Goal: Task Accomplishment & Management: Manage account settings

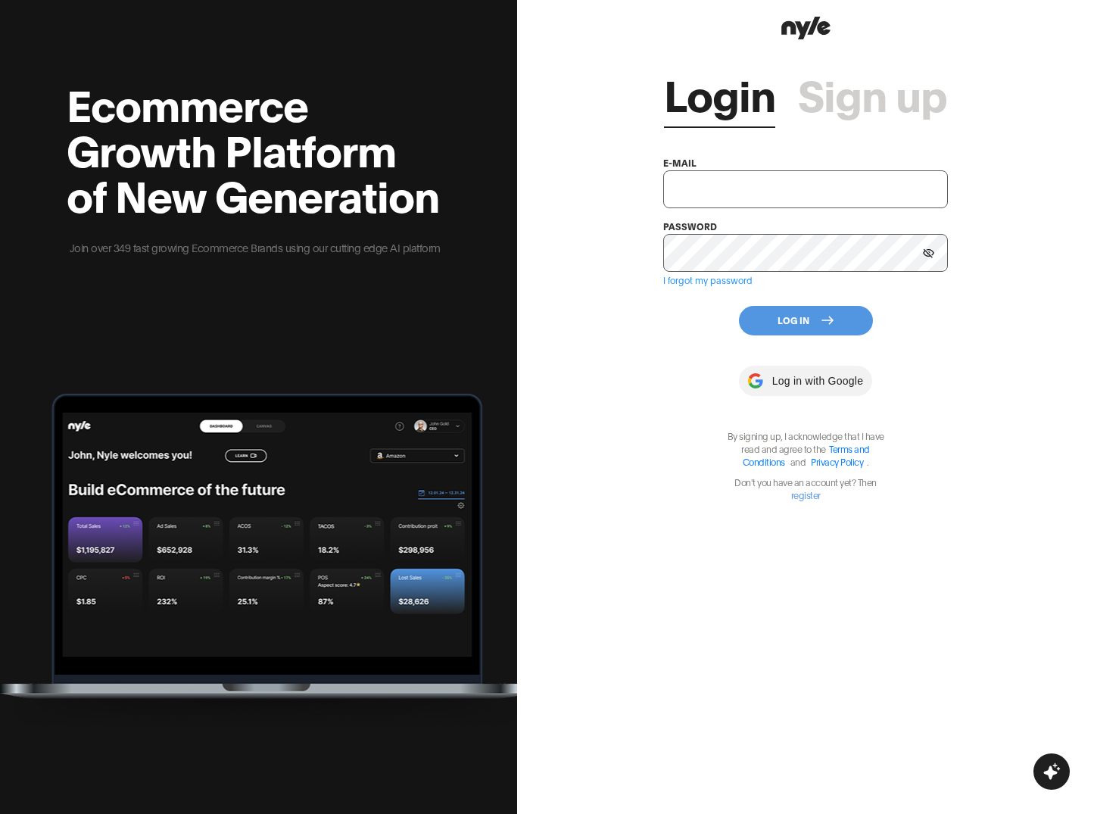
click at [707, 183] on input "text" at bounding box center [805, 189] width 284 height 38
type input "uep@nyle.ai"
click at [802, 325] on button "Log In" at bounding box center [806, 321] width 134 height 30
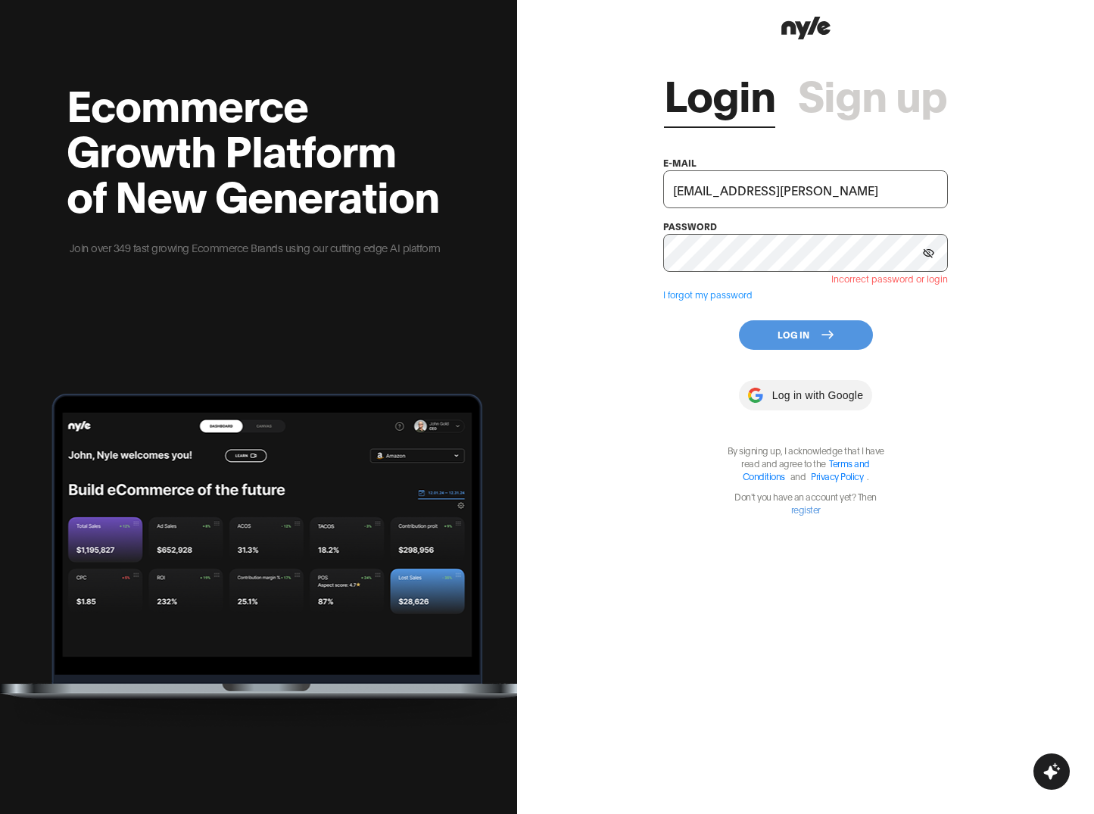
drag, startPoint x: 756, startPoint y: 192, endPoint x: 633, endPoint y: 188, distance: 122.7
click at [633, 188] on div "Login Sign up e-mail uep@nyle.ai password Incorrect password or login I forgot …" at bounding box center [805, 407] width 577 height 814
type input "[EMAIL_ADDRESS][PERSON_NAME]"
click at [800, 333] on button "Log In" at bounding box center [806, 335] width 134 height 30
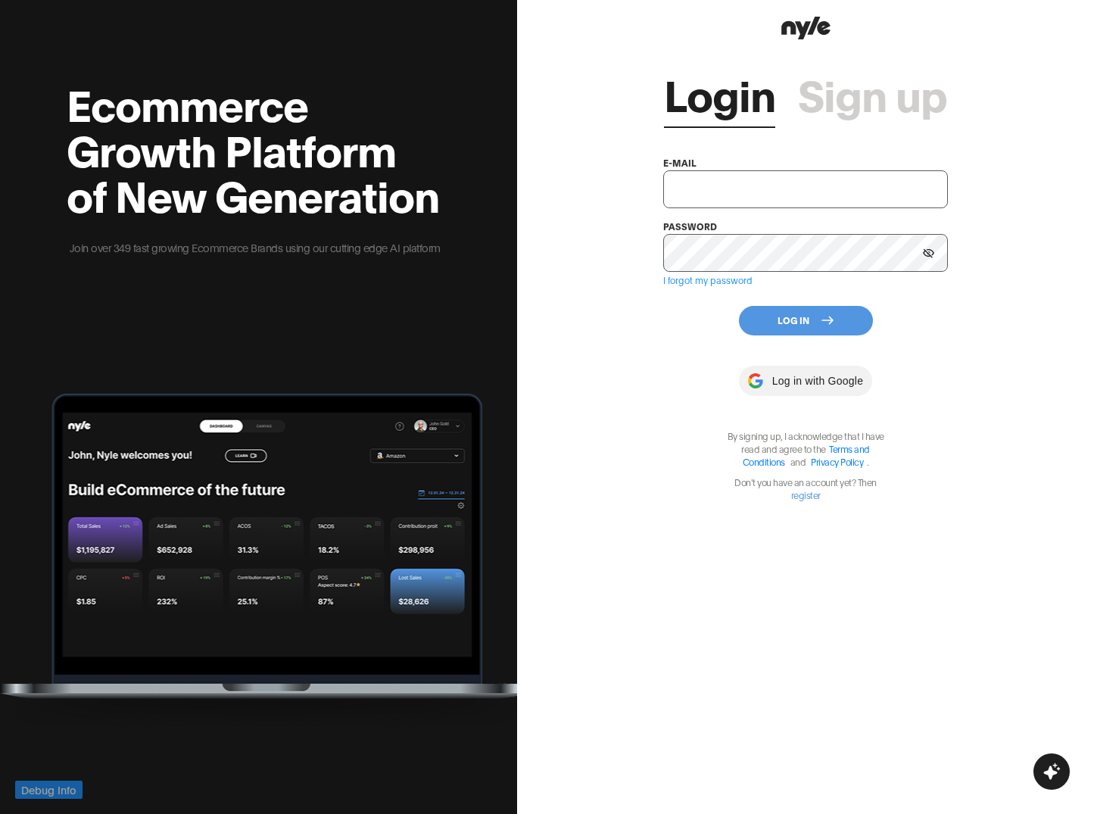
click at [700, 188] on input "text" at bounding box center [805, 189] width 284 height 38
type input "[EMAIL_ADDRESS][PERSON_NAME]"
click at [794, 332] on button "Log In" at bounding box center [806, 321] width 134 height 30
click at [763, 198] on input "text" at bounding box center [805, 189] width 284 height 38
type input "[EMAIL_ADDRESS][PERSON_NAME]"
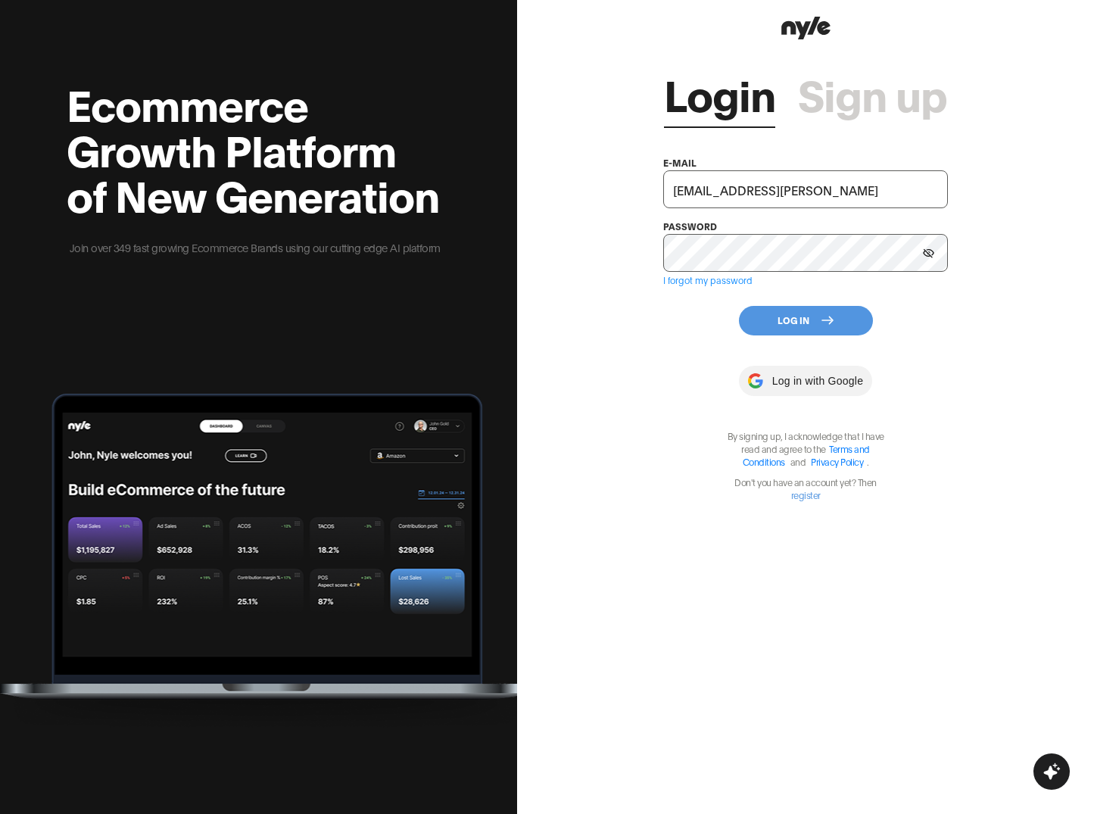
click at [788, 326] on button "Log In" at bounding box center [806, 321] width 134 height 30
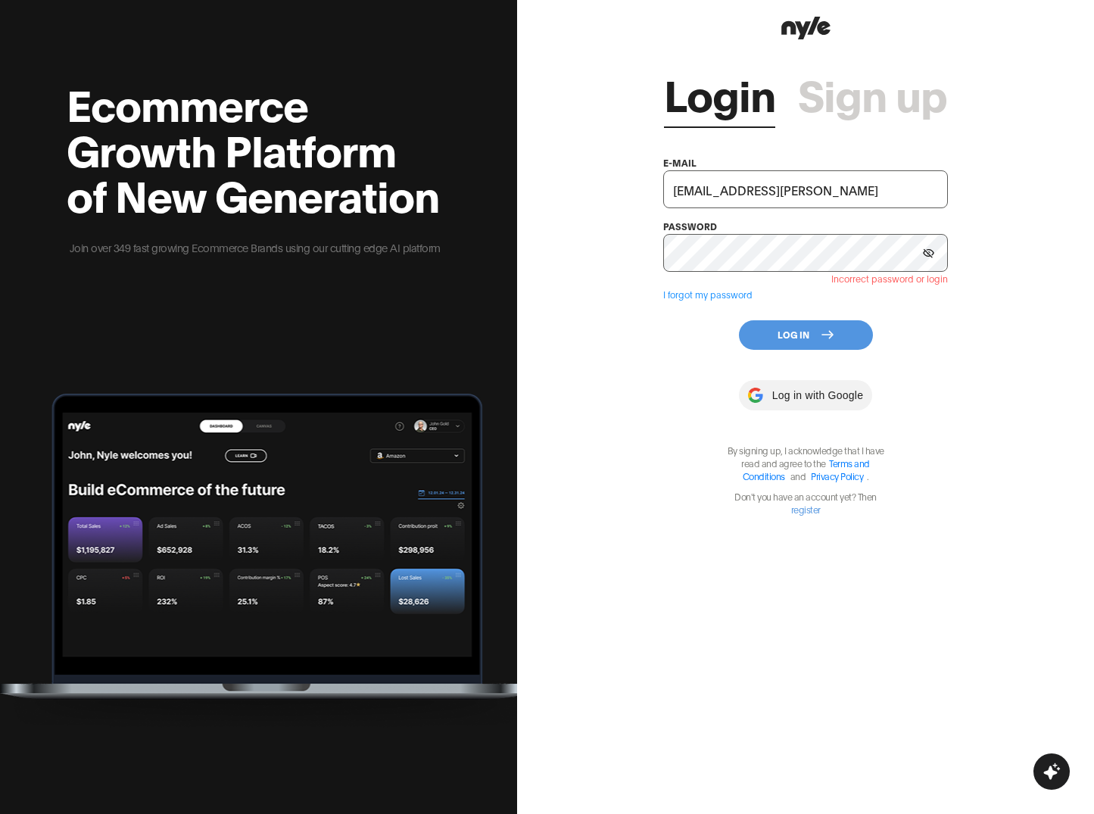
click at [933, 247] on button at bounding box center [929, 253] width 23 height 23
click at [812, 332] on button "Log In" at bounding box center [806, 335] width 134 height 30
